Goal: Task Accomplishment & Management: Use online tool/utility

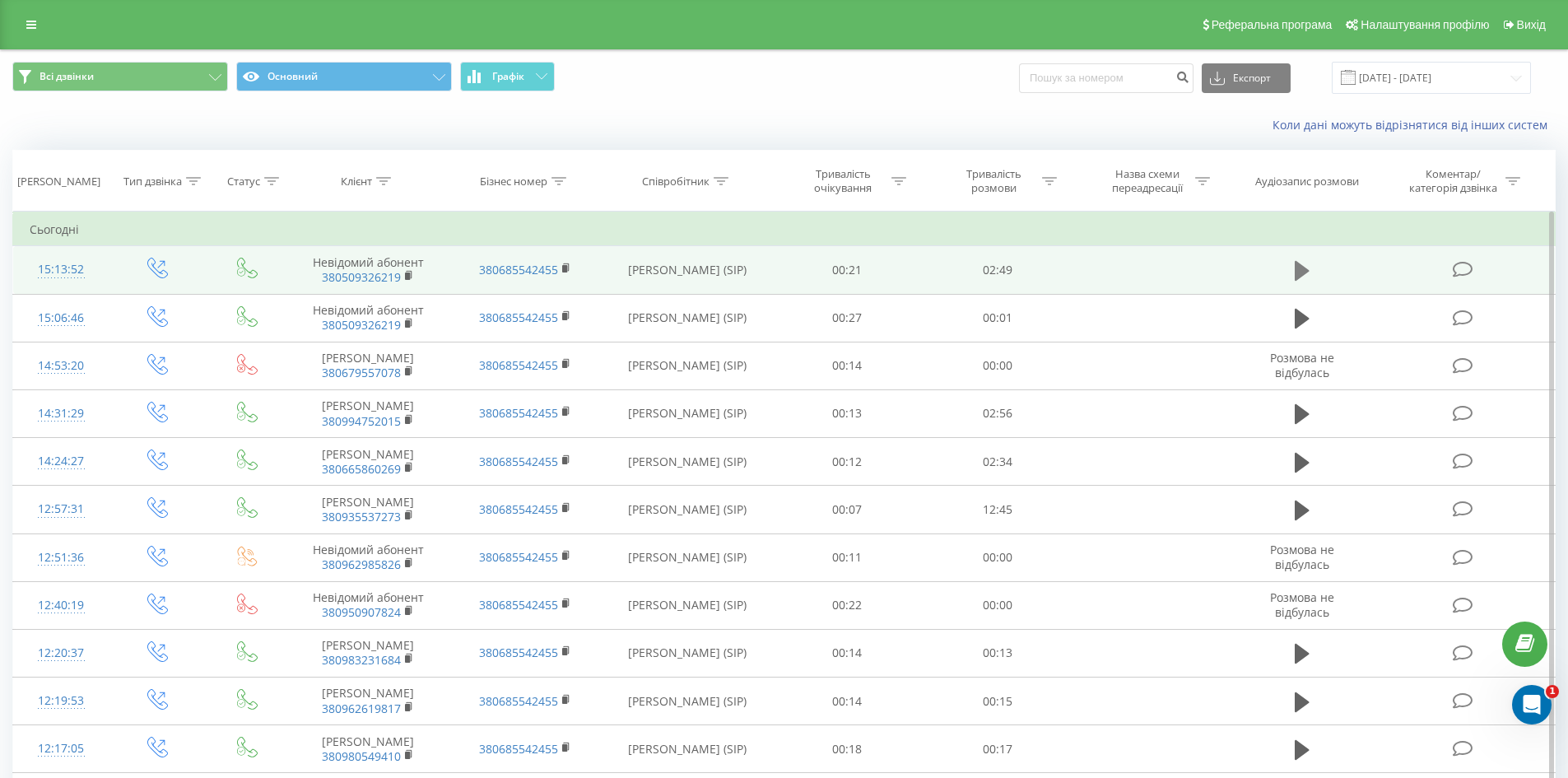
click at [1298, 265] on icon at bounding box center [1301, 270] width 14 height 20
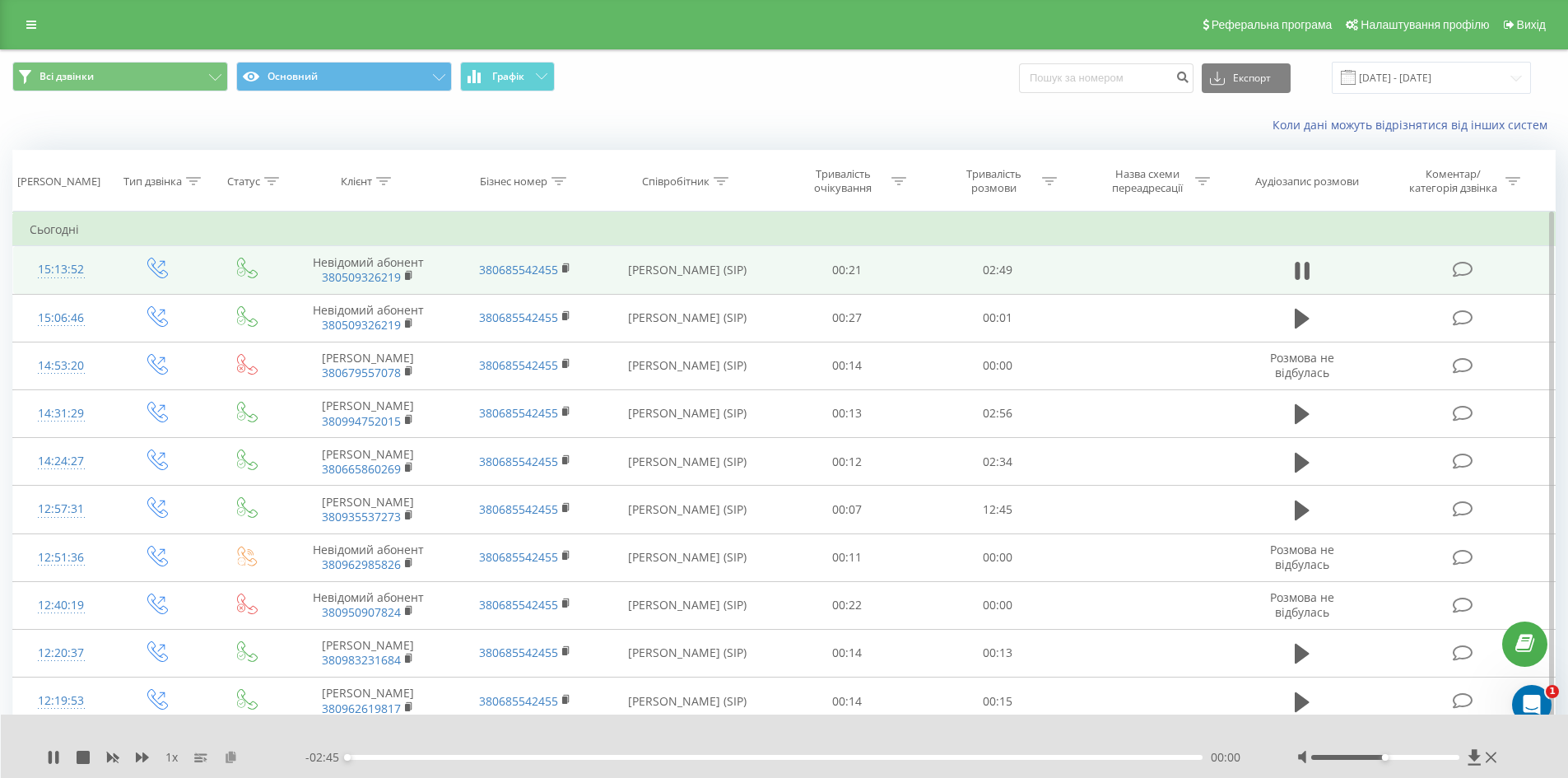
click at [236, 756] on icon at bounding box center [230, 757] width 14 height 12
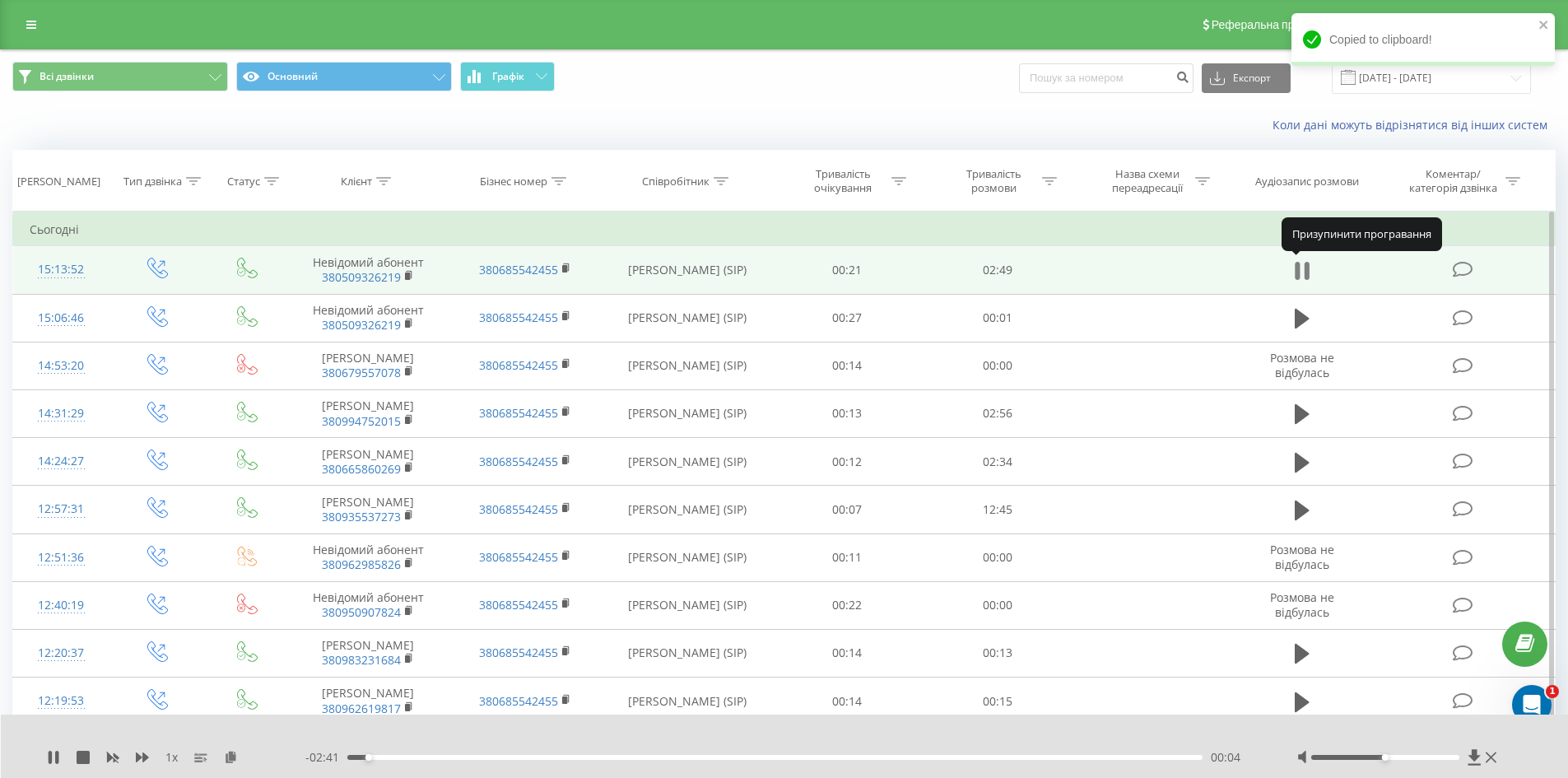
click at [1306, 269] on icon at bounding box center [1306, 270] width 5 height 18
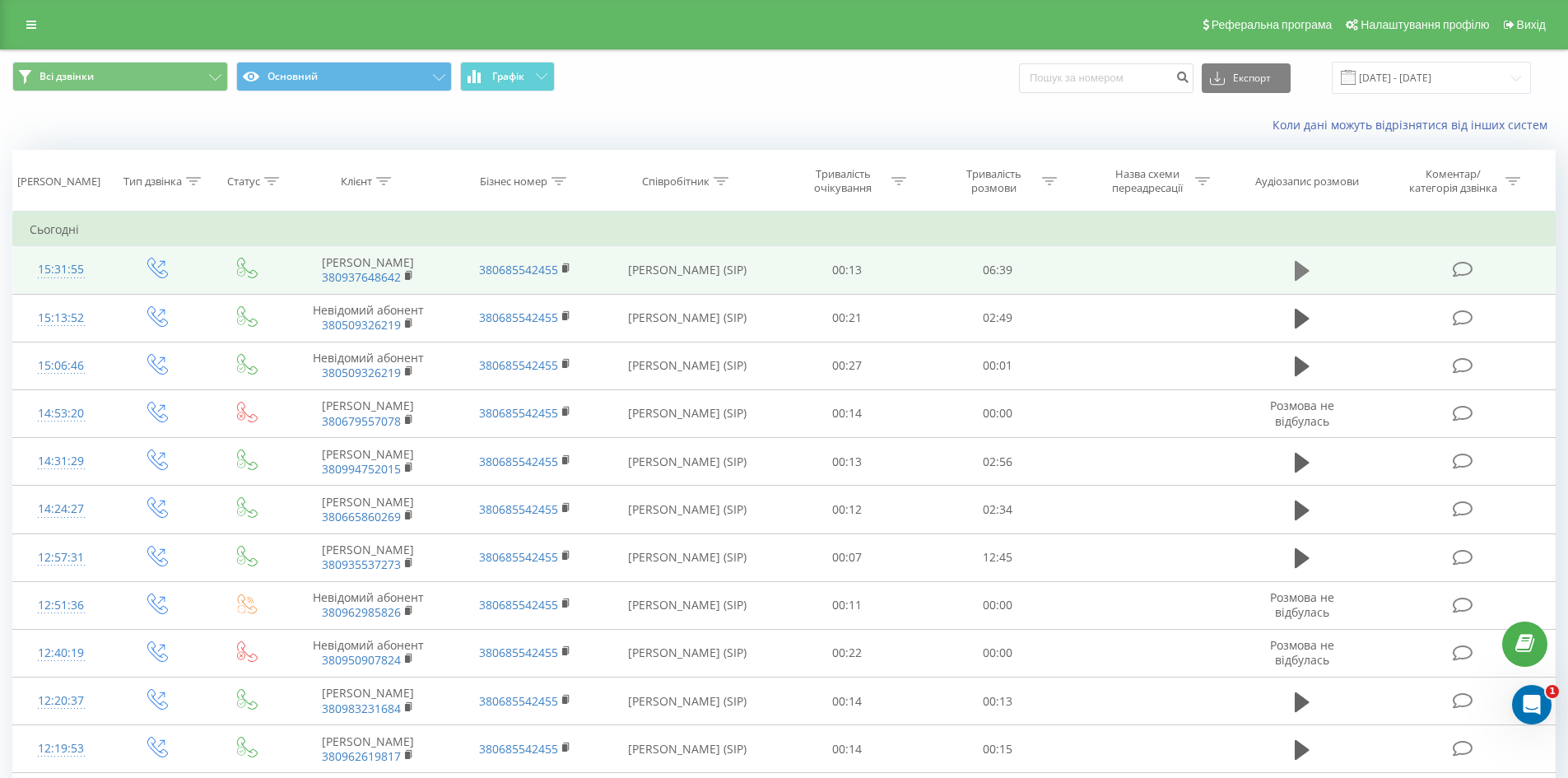
click at [1307, 269] on icon at bounding box center [1301, 270] width 14 height 23
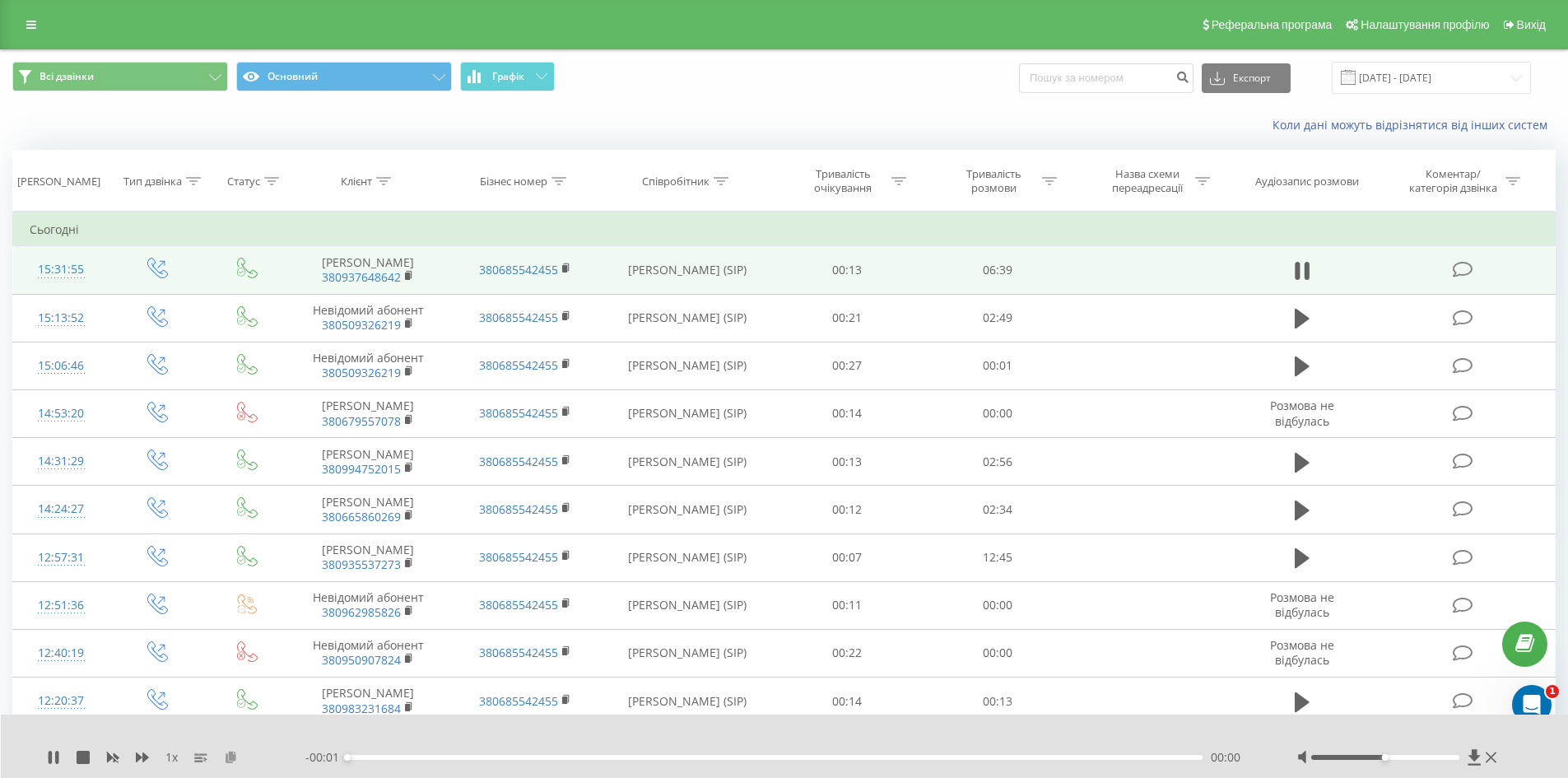
click at [226, 758] on icon at bounding box center [230, 757] width 14 height 12
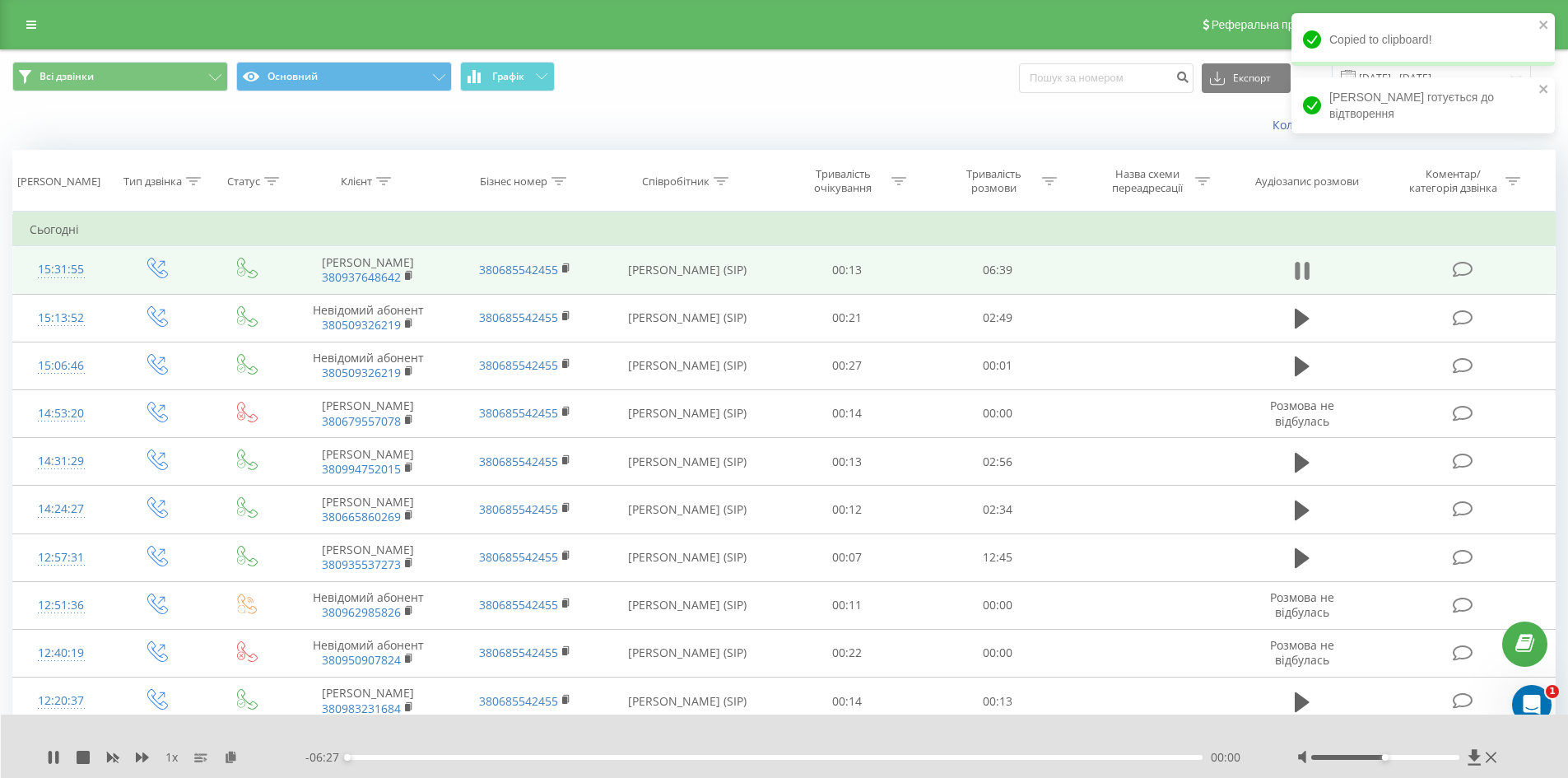
click at [1291, 283] on button at bounding box center [1301, 270] width 25 height 25
